Goal: Browse casually: Explore the website without a specific task or goal

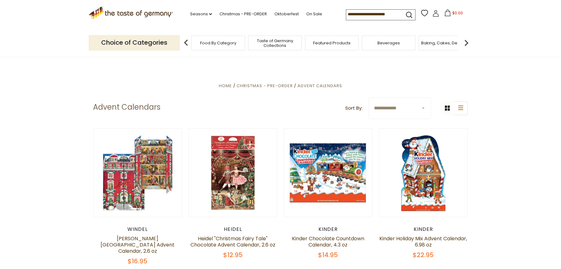
click at [467, 42] on img at bounding box center [466, 43] width 12 height 12
click at [466, 43] on img at bounding box center [466, 43] width 12 height 12
click at [397, 46] on div "Candy" at bounding box center [394, 43] width 54 height 15
click at [398, 42] on span "Candy" at bounding box center [393, 43] width 13 height 5
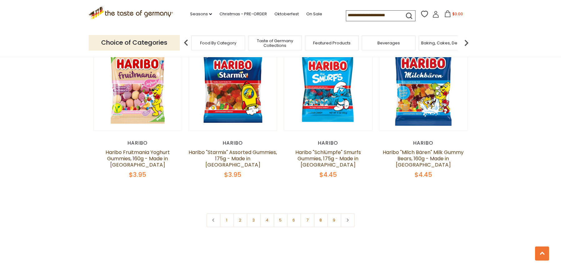
scroll to position [1502, 0]
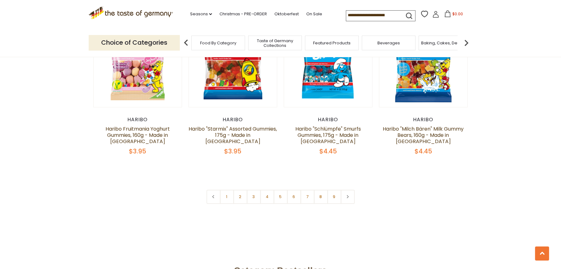
drag, startPoint x: 565, startPoint y: 52, endPoint x: 565, endPoint y: 222, distance: 170.5
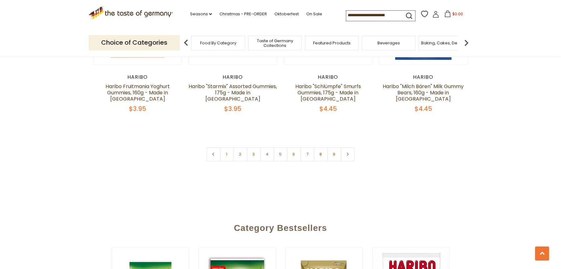
scroll to position [1524, 0]
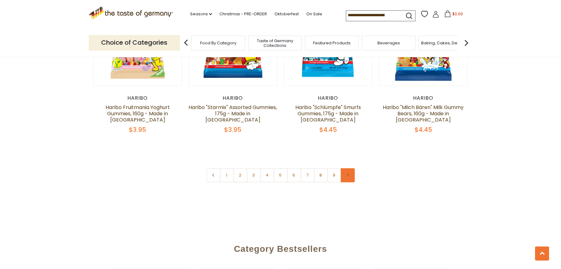
click at [347, 177] on icon at bounding box center [348, 175] width 4 height 3
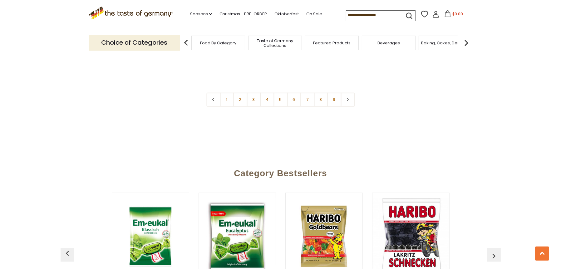
scroll to position [1673, 0]
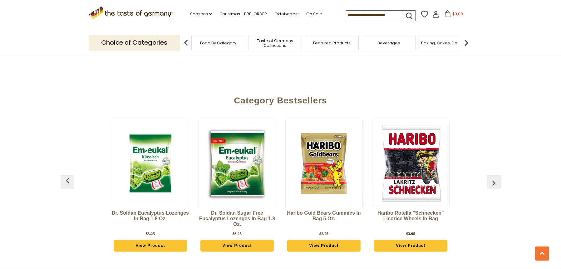
click at [240, 34] on link "2" at bounding box center [240, 27] width 14 height 14
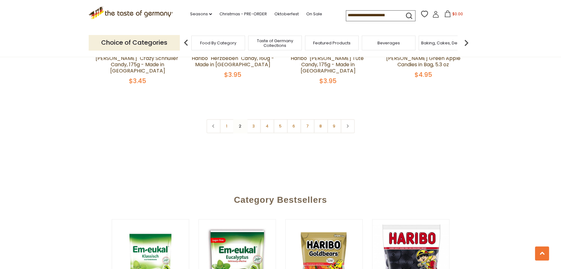
scroll to position [1560, 0]
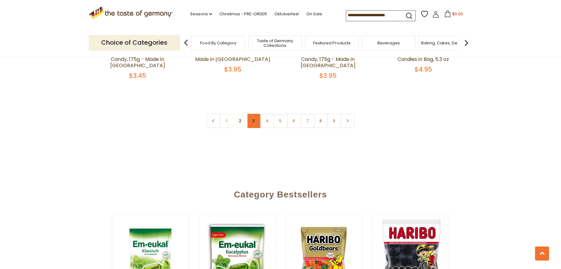
click at [250, 128] on link "3" at bounding box center [254, 121] width 14 height 14
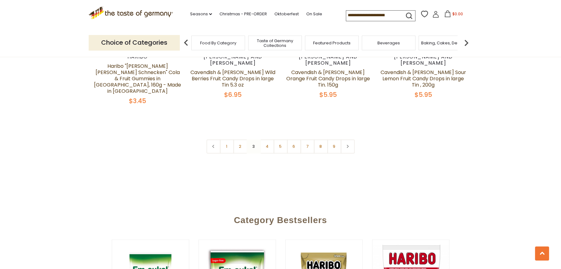
scroll to position [1561, 0]
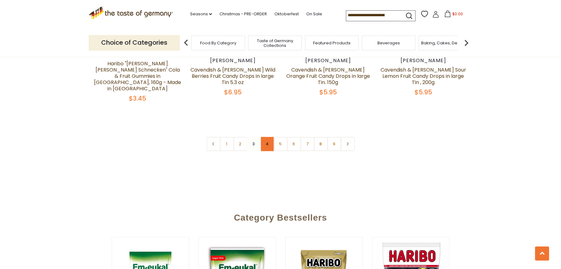
click at [268, 151] on link "4" at bounding box center [267, 144] width 14 height 14
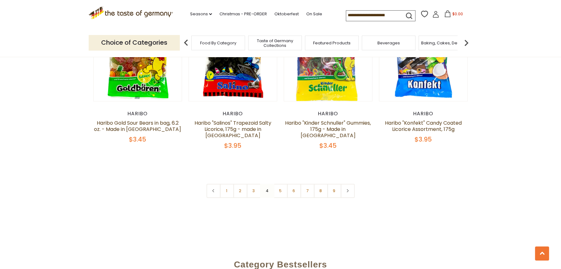
scroll to position [1511, 0]
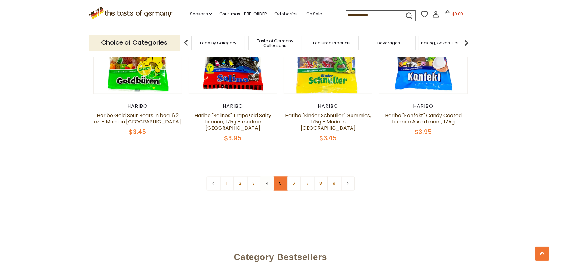
click at [280, 191] on link "5" at bounding box center [281, 183] width 14 height 14
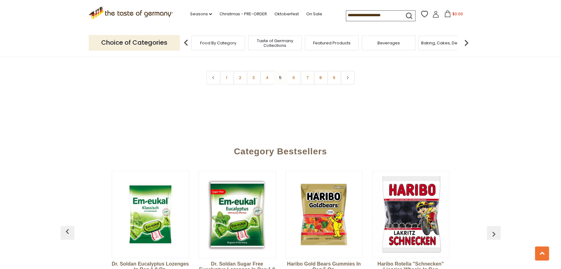
scroll to position [1621, 0]
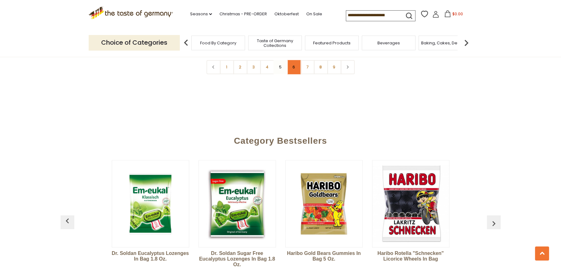
click at [293, 74] on link "6" at bounding box center [294, 67] width 14 height 14
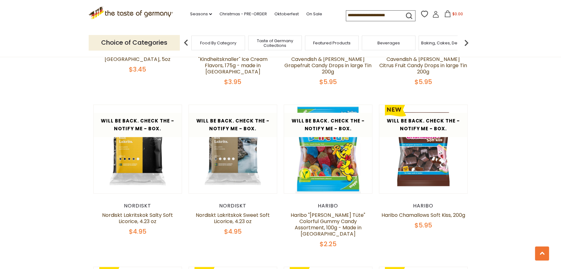
scroll to position [482, 0]
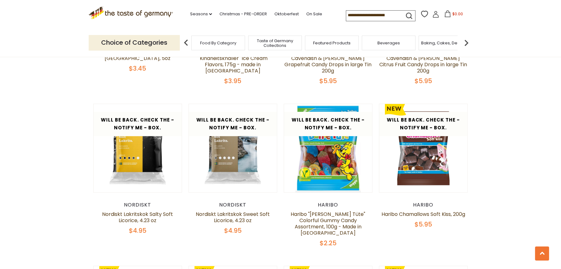
drag, startPoint x: 565, startPoint y: 85, endPoint x: 514, endPoint y: 64, distance: 55.1
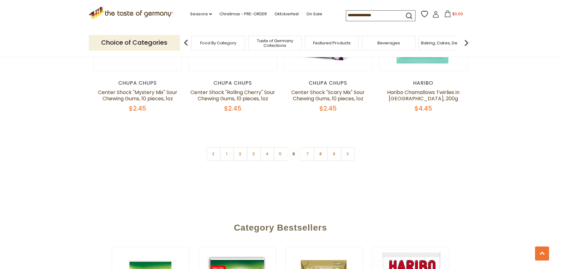
scroll to position [1556, 0]
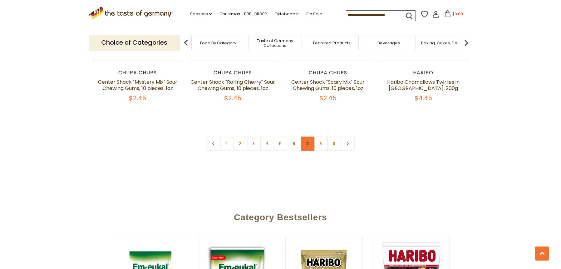
click at [307, 151] on link "7" at bounding box center [307, 144] width 14 height 14
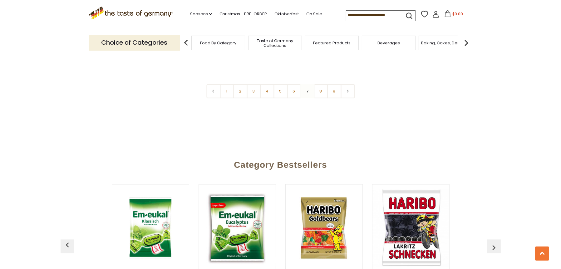
scroll to position [1579, 0]
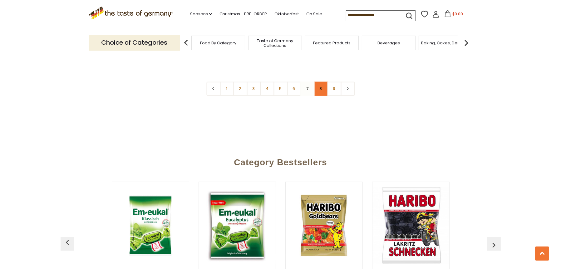
click at [322, 96] on link "8" at bounding box center [321, 89] width 14 height 14
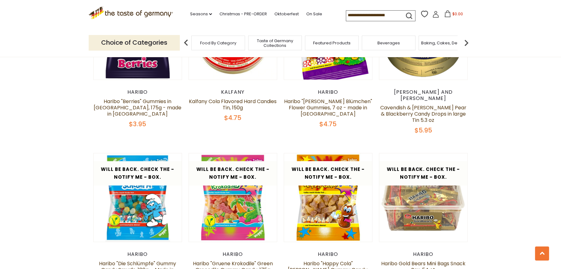
scroll to position [379, 0]
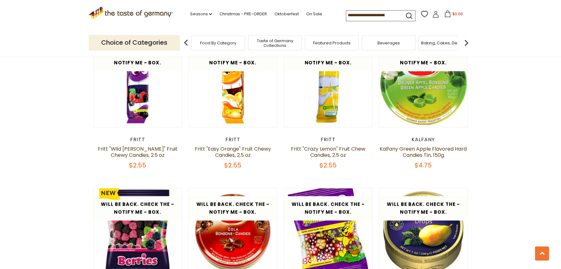
drag, startPoint x: 565, startPoint y: 86, endPoint x: 526, endPoint y: 64, distance: 44.9
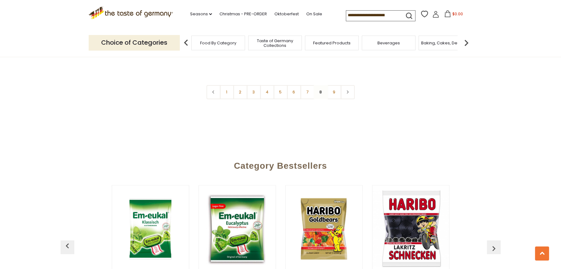
scroll to position [1616, 0]
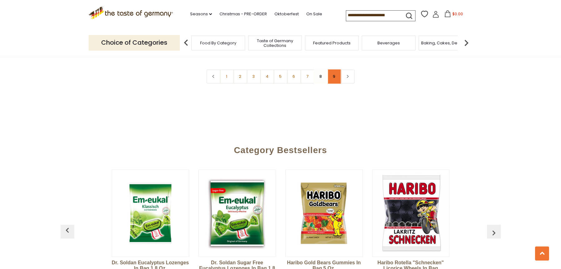
click at [335, 84] on link "9" at bounding box center [334, 77] width 14 height 14
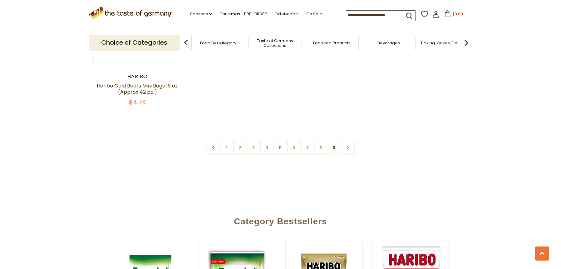
scroll to position [634, 0]
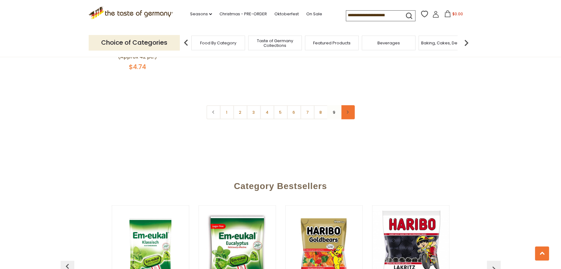
click at [349, 114] on icon at bounding box center [348, 112] width 4 height 3
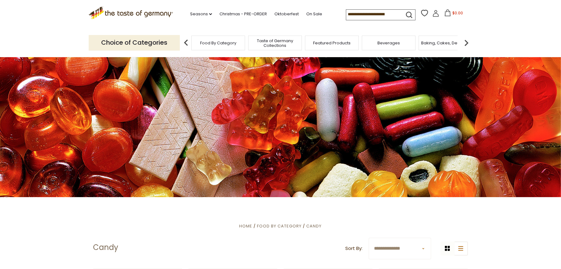
click at [286, 47] on span "Taste of Germany Collections" at bounding box center [275, 42] width 50 height 9
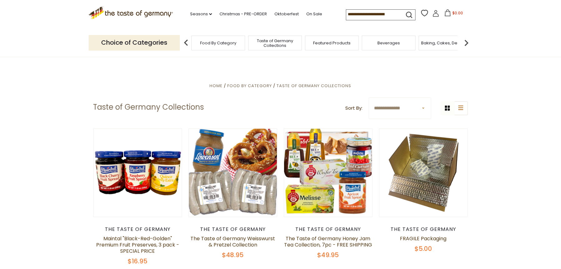
drag, startPoint x: 565, startPoint y: 30, endPoint x: 565, endPoint y: 22, distance: 7.2
click at [448, 47] on div "Baking, Cakes, Desserts" at bounding box center [446, 43] width 54 height 15
click at [447, 46] on div "Baking, Cakes, Desserts" at bounding box center [446, 43] width 54 height 15
click at [429, 42] on span "Baking, Cakes, Desserts" at bounding box center [446, 43] width 48 height 5
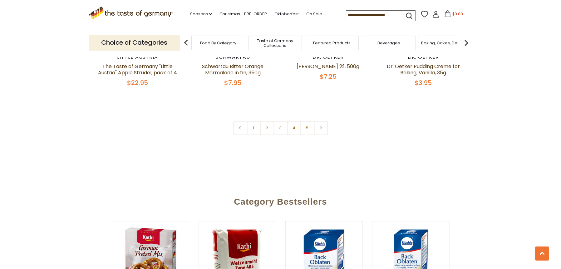
scroll to position [1562, 0]
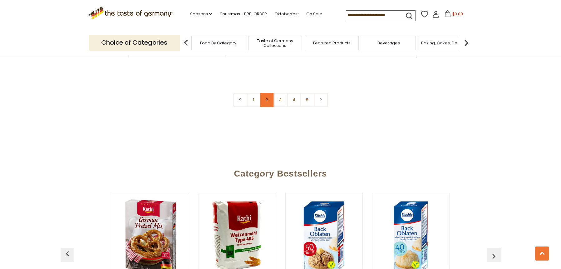
click at [263, 107] on link "2" at bounding box center [267, 100] width 14 height 14
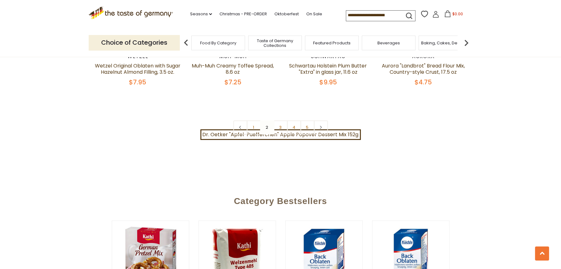
scroll to position [1585, 0]
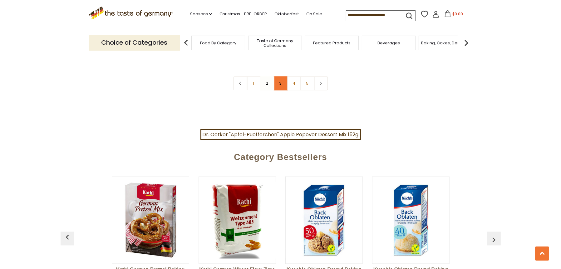
click at [281, 91] on link "3" at bounding box center [281, 84] width 14 height 14
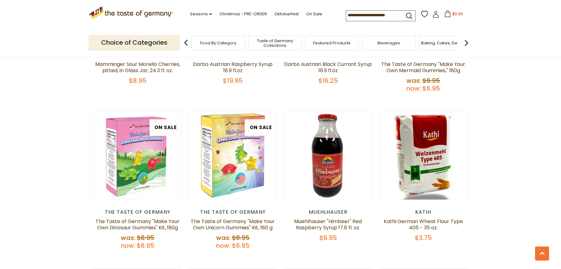
scroll to position [362, 0]
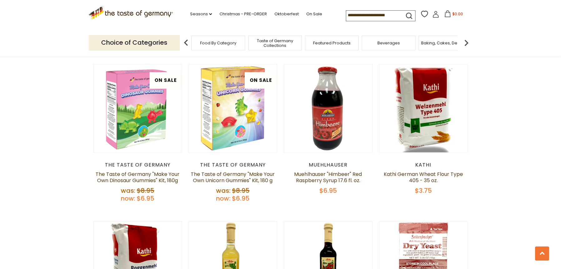
drag, startPoint x: 565, startPoint y: 69, endPoint x: 522, endPoint y: 34, distance: 55.9
click at [522, 34] on header "Free Shipping Starts at $80.00. Varies by Region. Exclusions Apply. Click here …" at bounding box center [280, 28] width 561 height 57
drag, startPoint x: 559, startPoint y: 60, endPoint x: 559, endPoint y: 75, distance: 15.3
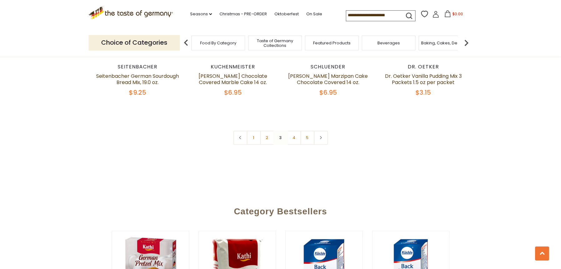
scroll to position [1550, 0]
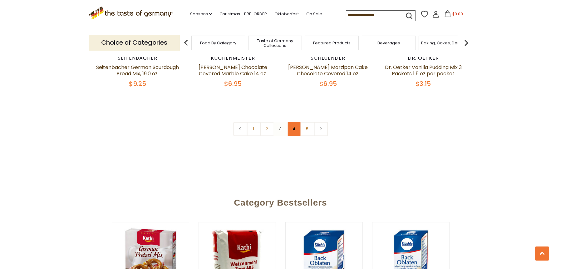
click at [295, 136] on link "4" at bounding box center [294, 129] width 14 height 14
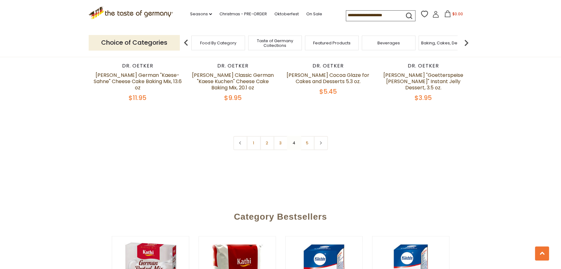
scroll to position [1543, 0]
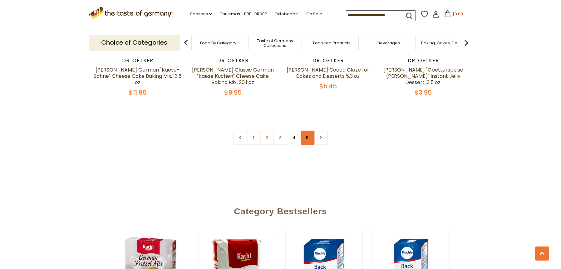
click at [306, 145] on link "5" at bounding box center [307, 138] width 14 height 14
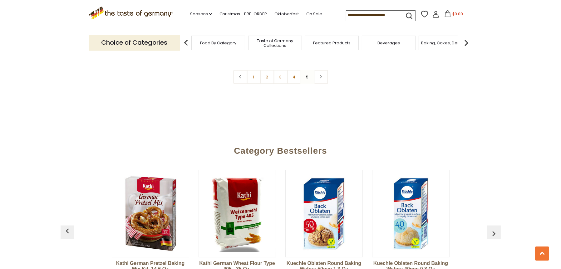
scroll to position [1132, 0]
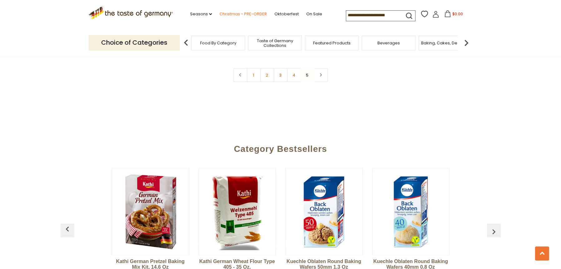
click at [229, 13] on link "Christmas - PRE-ORDER" at bounding box center [243, 14] width 47 height 7
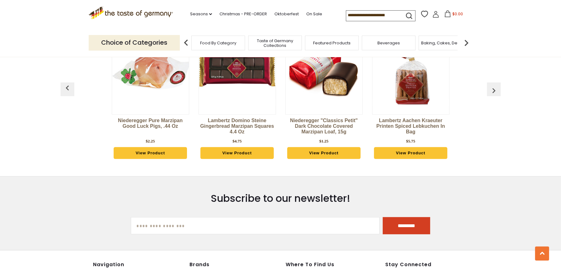
scroll to position [344, 0]
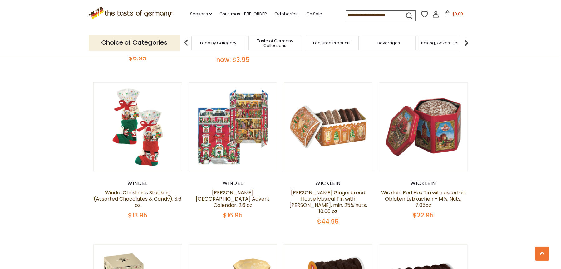
drag, startPoint x: 565, startPoint y: 103, endPoint x: 565, endPoint y: 166, distance: 63.1
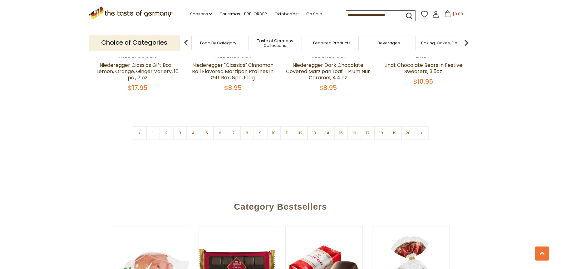
scroll to position [1586, 0]
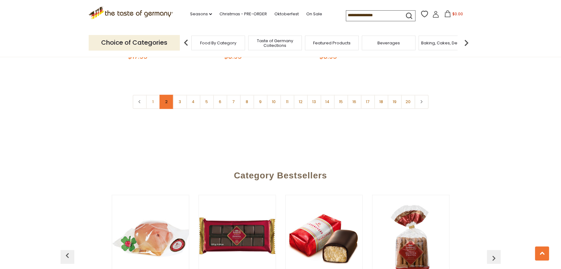
click at [167, 109] on link "2" at bounding box center [167, 102] width 14 height 14
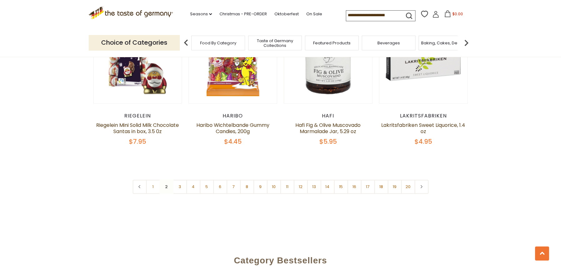
scroll to position [1525, 0]
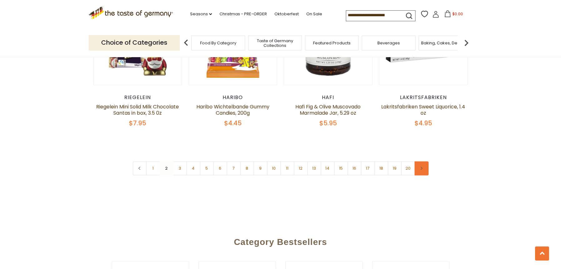
click at [423, 170] on icon at bounding box center [422, 168] width 4 height 3
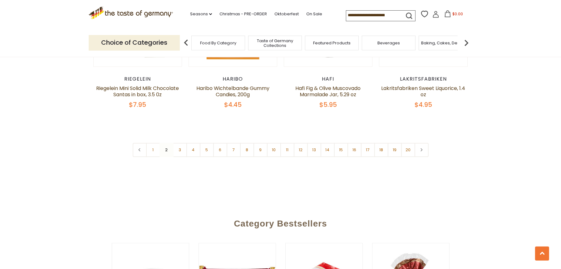
scroll to position [1574, 0]
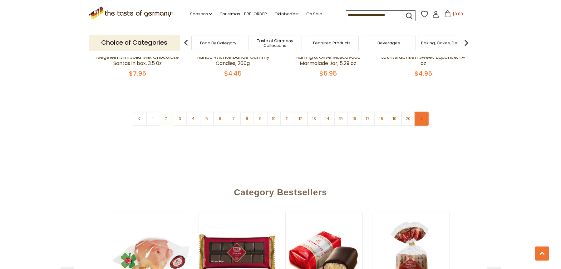
click at [423, 120] on use at bounding box center [422, 118] width 2 height 3
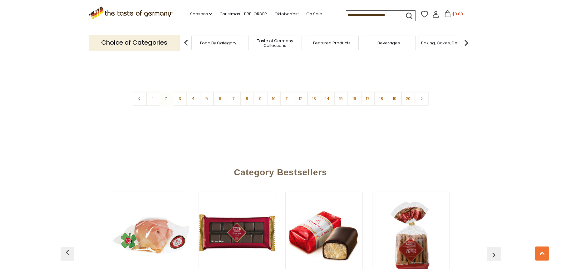
scroll to position [1597, 0]
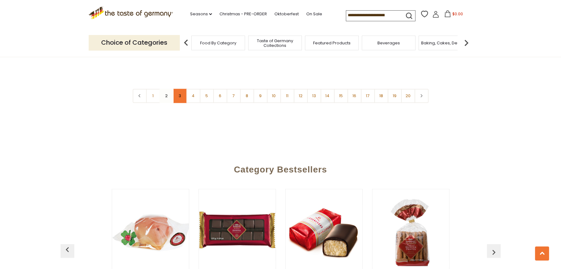
click at [179, 103] on link "3" at bounding box center [180, 96] width 14 height 14
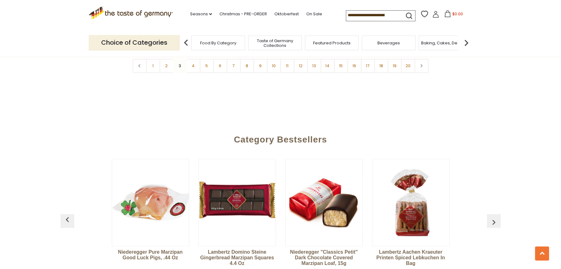
scroll to position [1615, 0]
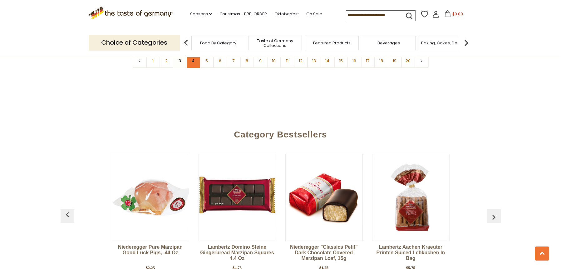
click at [194, 68] on link "4" at bounding box center [193, 61] width 14 height 14
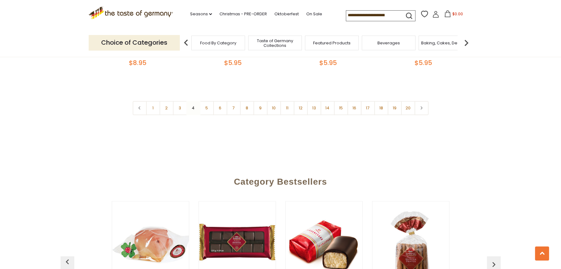
scroll to position [1593, 0]
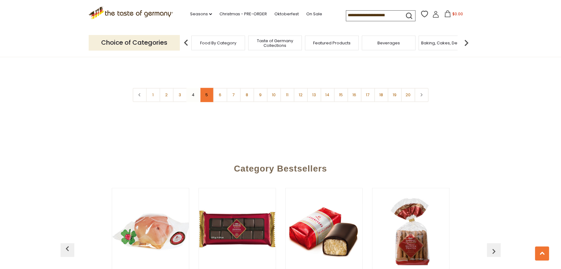
click at [205, 102] on link "5" at bounding box center [207, 95] width 14 height 14
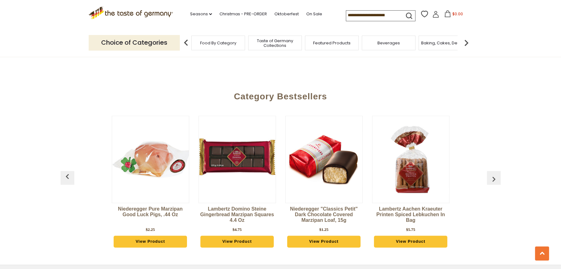
scroll to position [1670, 0]
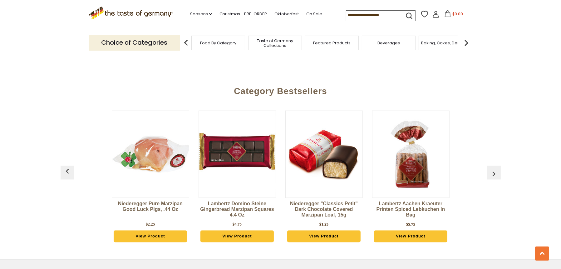
click at [217, 24] on link "6" at bounding box center [220, 17] width 14 height 14
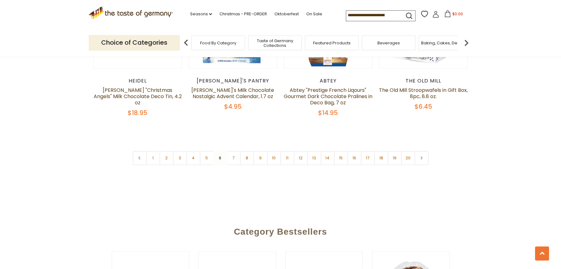
scroll to position [1524, 0]
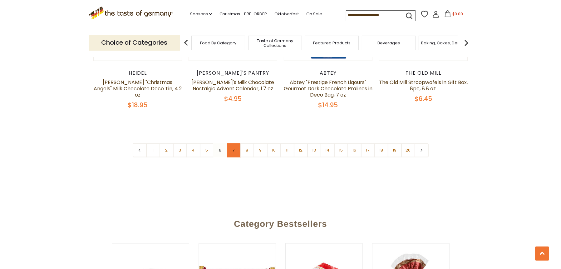
click at [234, 157] on link "7" at bounding box center [234, 150] width 14 height 14
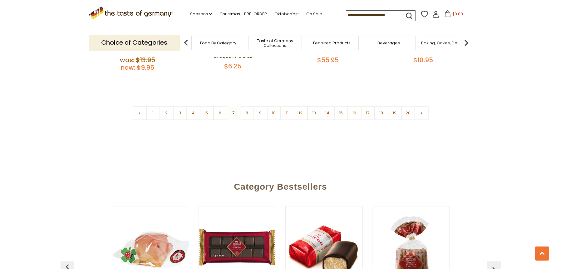
scroll to position [1588, 0]
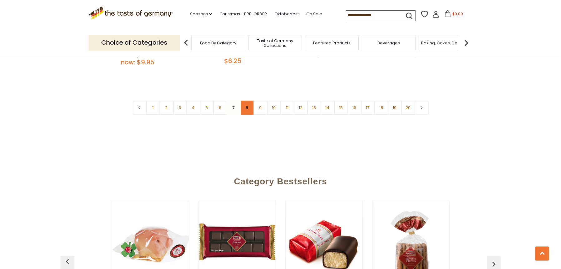
click at [246, 115] on link "8" at bounding box center [247, 108] width 14 height 14
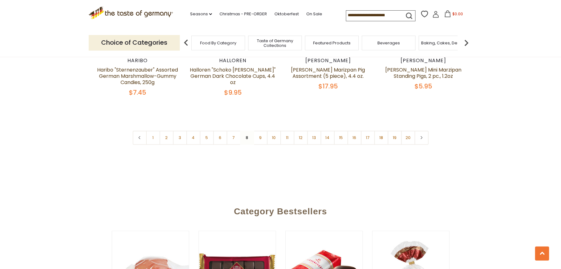
scroll to position [1548, 0]
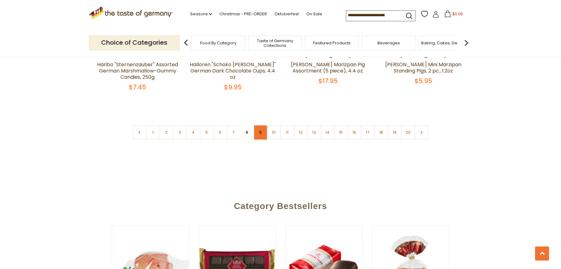
click at [264, 140] on link "9" at bounding box center [261, 133] width 14 height 14
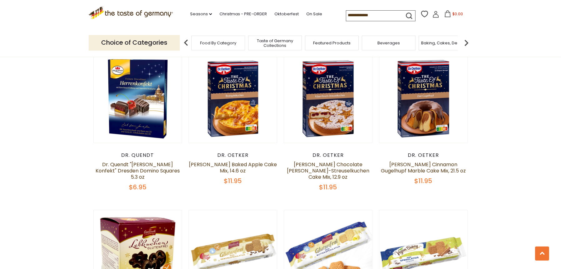
scroll to position [391, 0]
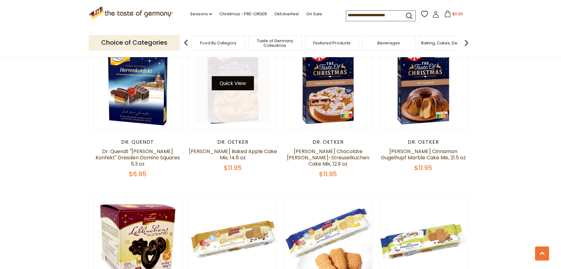
click at [230, 90] on button "Quick View" at bounding box center [233, 83] width 42 height 14
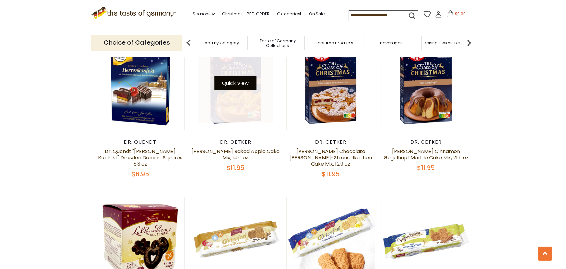
scroll to position [392, 0]
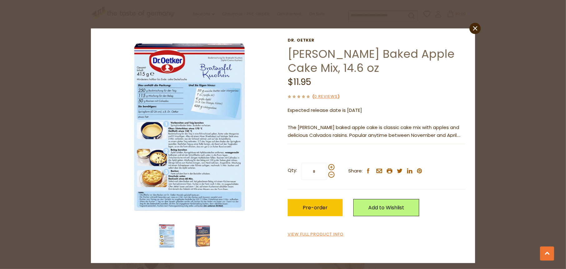
click at [162, 242] on img at bounding box center [166, 236] width 25 height 25
click at [208, 239] on img at bounding box center [202, 236] width 25 height 25
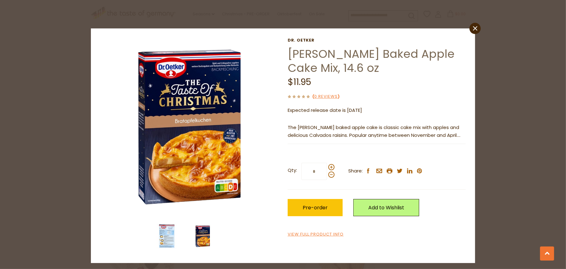
click at [171, 240] on img at bounding box center [166, 236] width 25 height 25
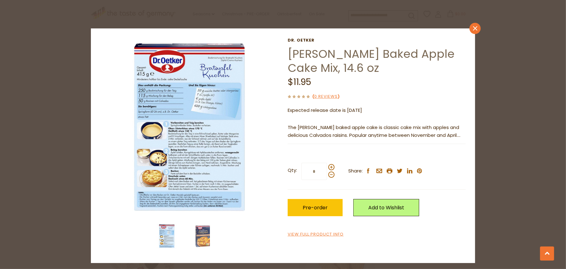
click at [477, 29] on icon "close" at bounding box center [475, 28] width 5 height 5
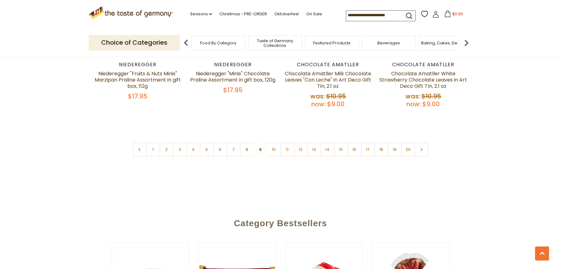
scroll to position [1598, 0]
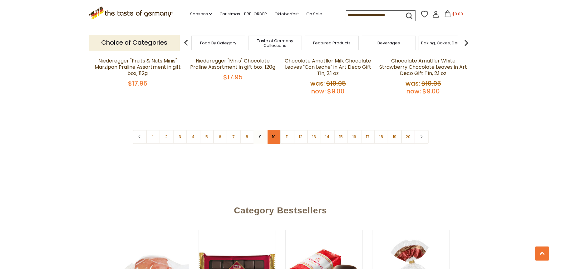
click at [272, 144] on link "10" at bounding box center [274, 137] width 14 height 14
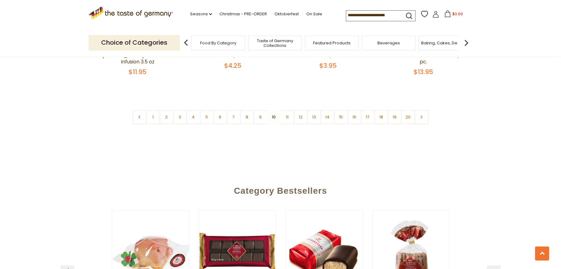
scroll to position [1586, 0]
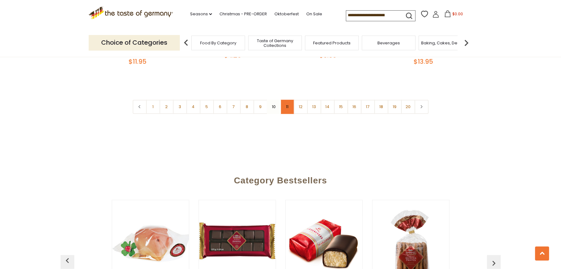
click at [287, 114] on link "11" at bounding box center [287, 107] width 14 height 14
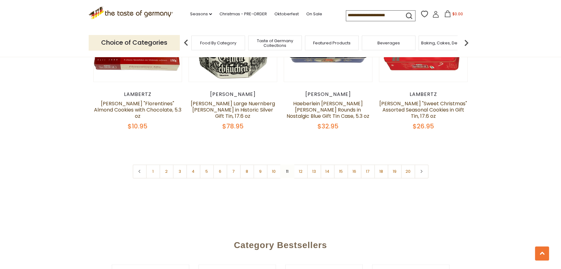
scroll to position [1524, 0]
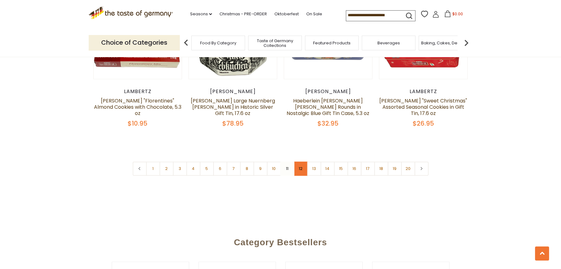
click at [302, 176] on link "12" at bounding box center [301, 169] width 14 height 14
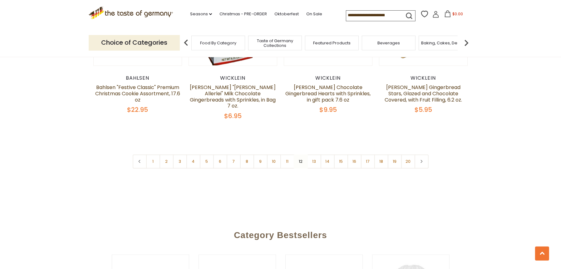
scroll to position [1582, 0]
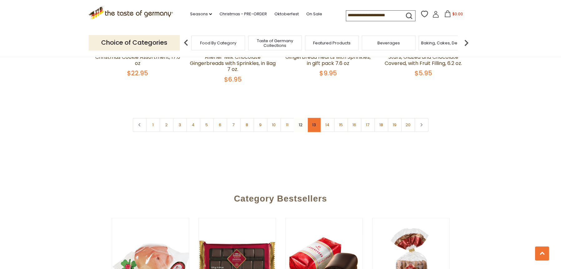
click at [312, 132] on link "13" at bounding box center [314, 125] width 14 height 14
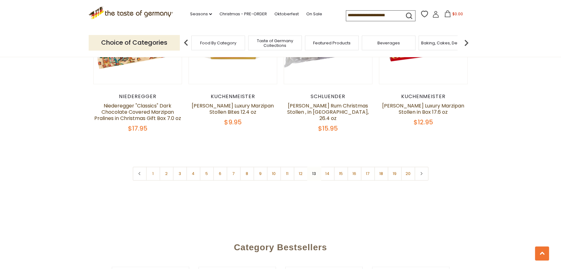
scroll to position [1529, 0]
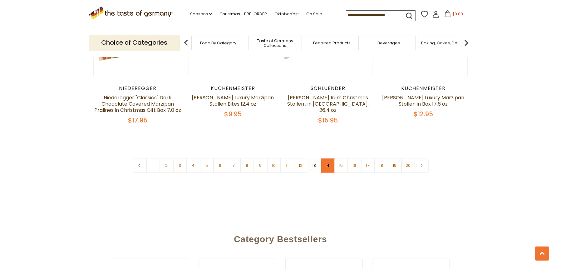
click at [326, 173] on link "14" at bounding box center [328, 166] width 14 height 14
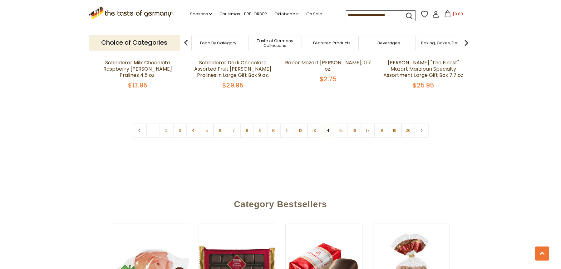
scroll to position [1571, 0]
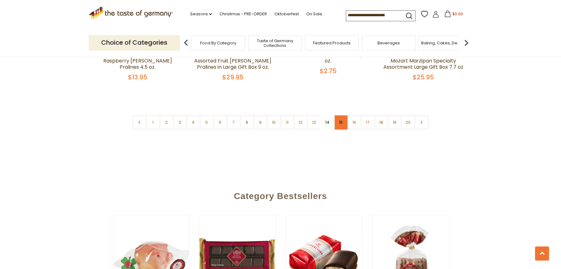
click at [342, 130] on link "15" at bounding box center [341, 123] width 14 height 14
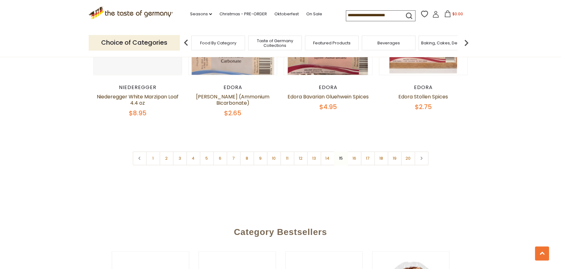
scroll to position [1579, 0]
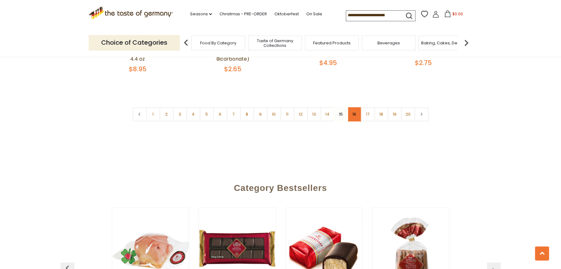
click at [352, 121] on link "16" at bounding box center [355, 114] width 14 height 14
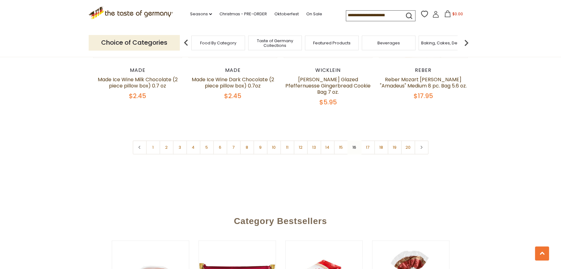
scroll to position [1523, 0]
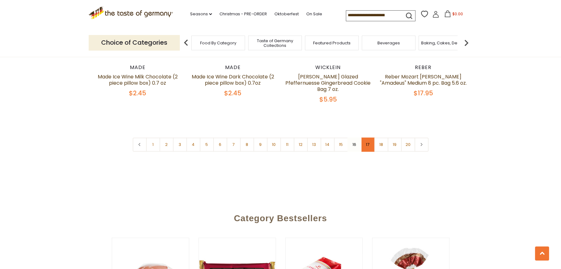
click at [369, 152] on link "17" at bounding box center [368, 145] width 14 height 14
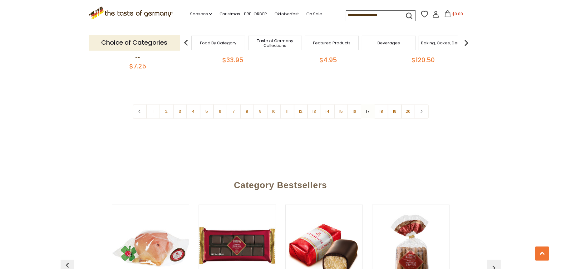
scroll to position [1576, 0]
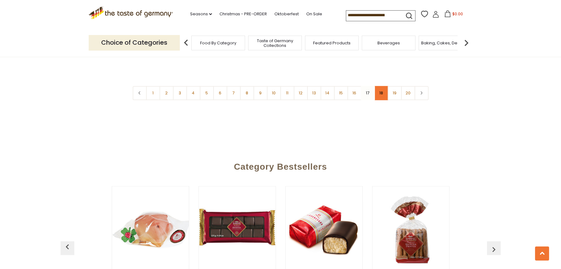
click at [381, 100] on link "18" at bounding box center [381, 93] width 14 height 14
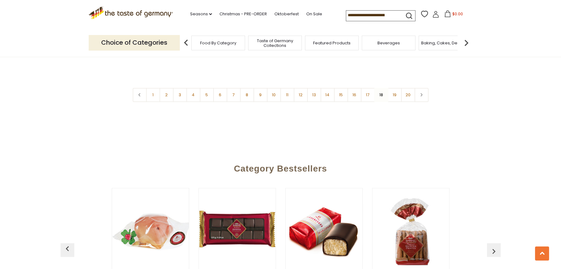
scroll to position [1639, 0]
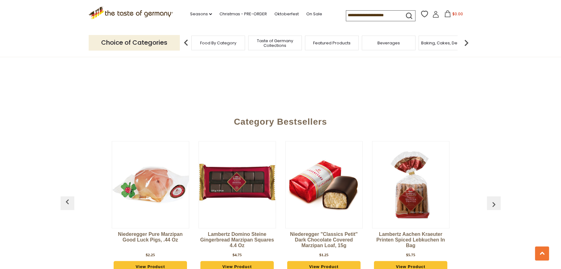
click at [396, 55] on link "19" at bounding box center [395, 48] width 14 height 14
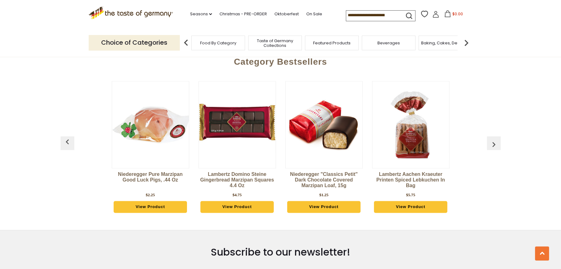
scroll to position [1645, 0]
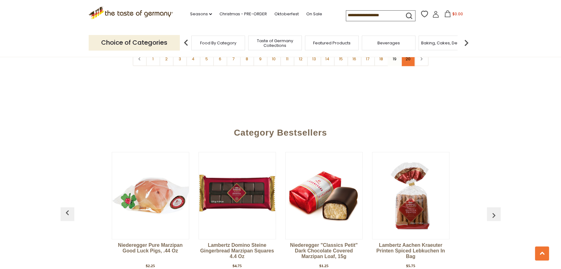
click at [411, 66] on link "20" at bounding box center [408, 59] width 14 height 14
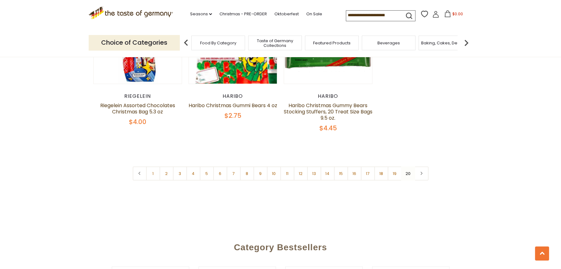
scroll to position [449, 0]
